Goal: Information Seeking & Learning: Learn about a topic

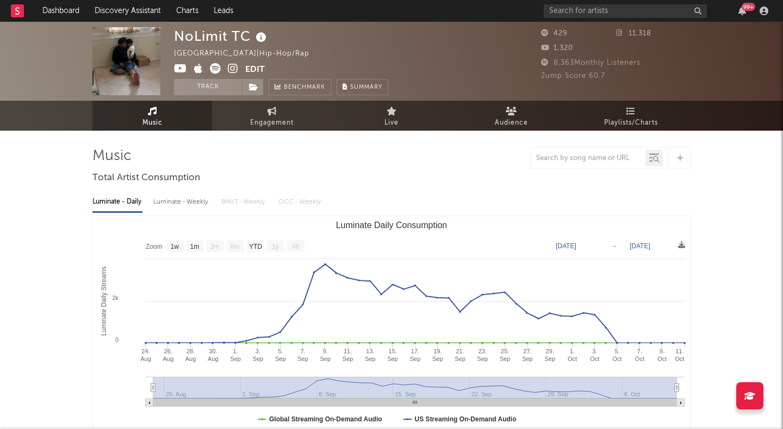
select select "1w"
click at [516, 122] on span "Audience" at bounding box center [511, 122] width 33 height 13
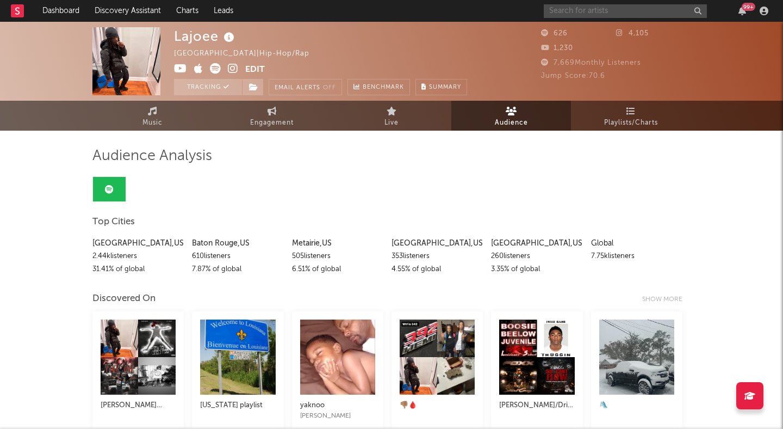
click at [559, 11] on input "text" at bounding box center [625, 11] width 163 height 14
type input "lil si"
